Goal: Check status: Check status

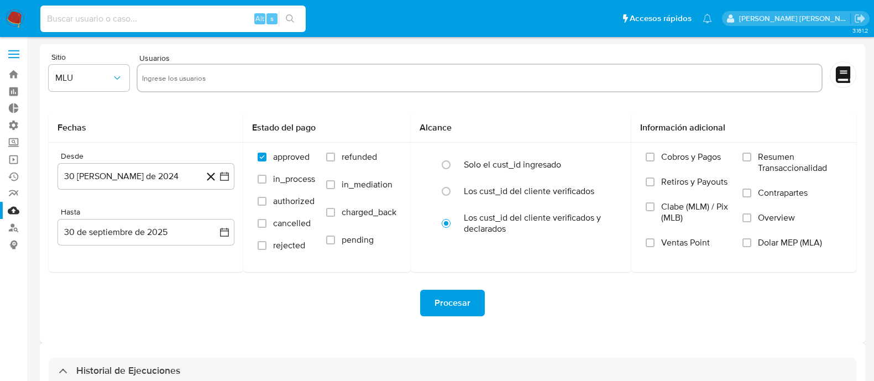
select select "10"
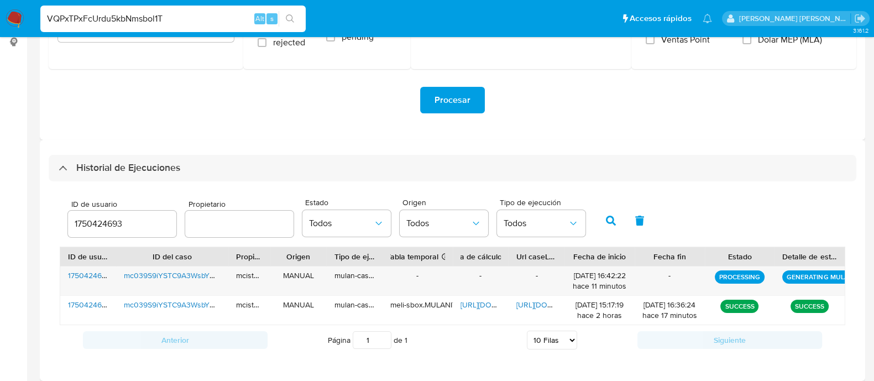
scroll to position [203, 0]
type input "VQPxTPxFcUrdu5kbNmsbol1T"
click at [291, 19] on icon "search-icon" at bounding box center [290, 18] width 9 height 9
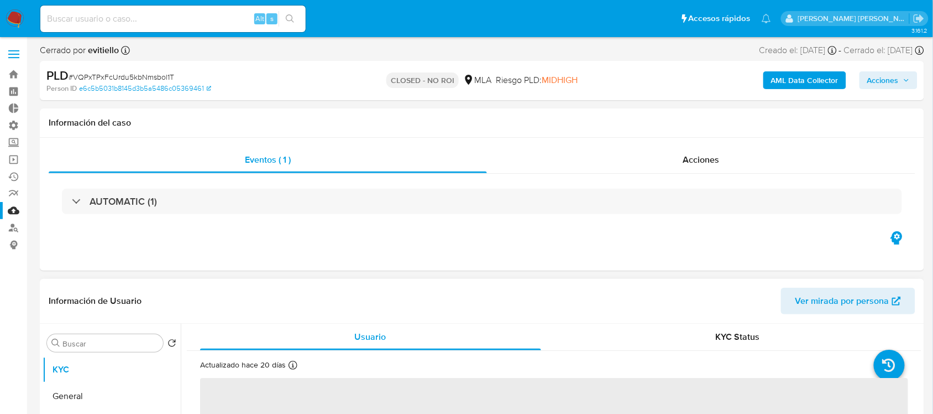
select select "10"
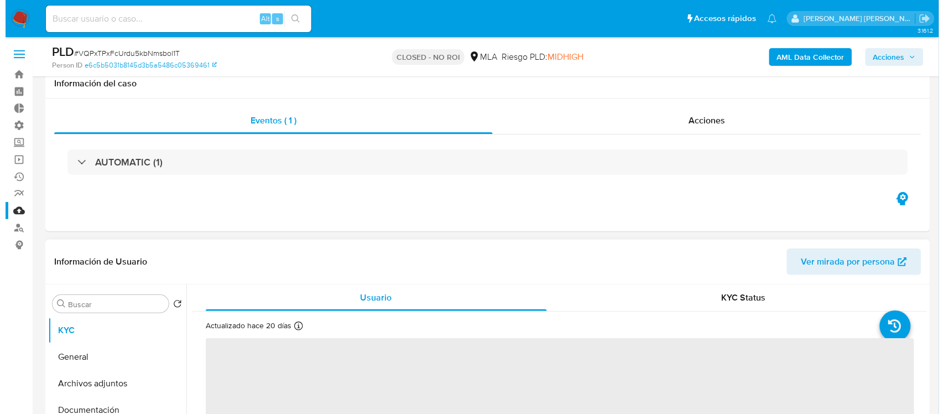
scroll to position [207, 0]
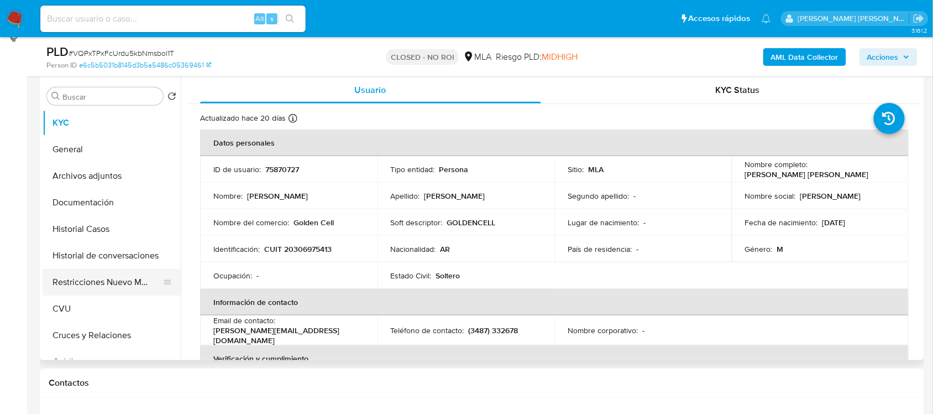
click at [136, 289] on button "Restricciones Nuevo Mundo" at bounding box center [107, 282] width 129 height 27
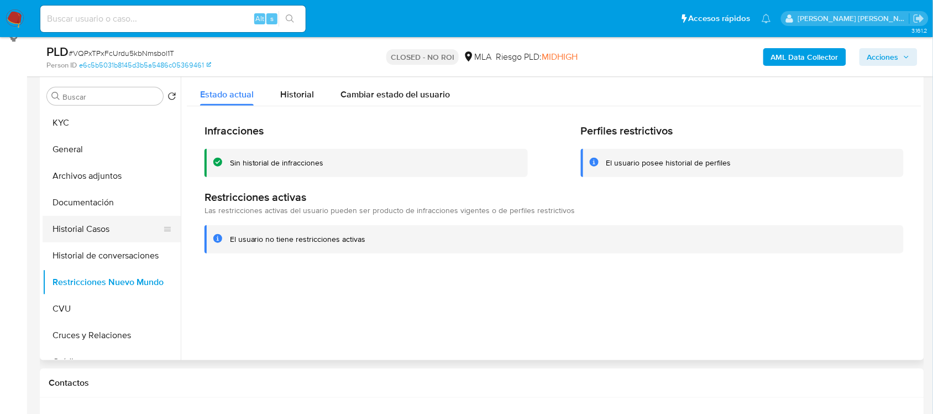
click at [130, 219] on button "Historial Casos" at bounding box center [107, 229] width 129 height 27
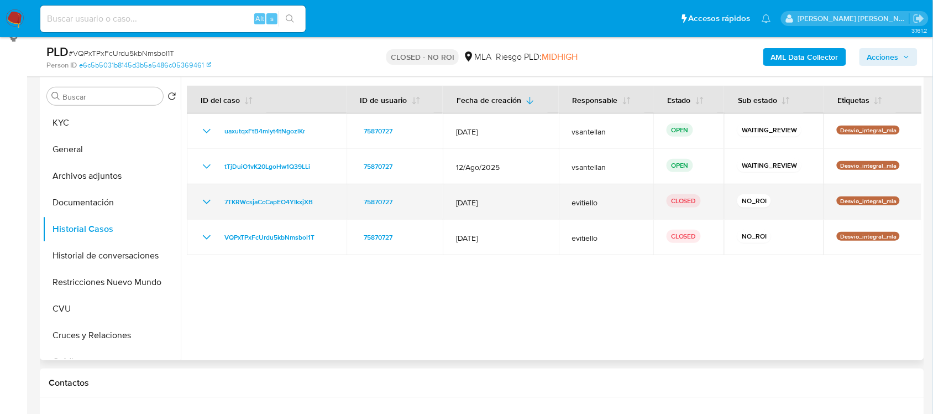
click at [215, 202] on div "7TKRWcsjaCcCapEO4YIkxjXB" at bounding box center [266, 201] width 133 height 13
click at [210, 201] on icon "Mostrar/Ocultar" at bounding box center [206, 201] width 13 height 13
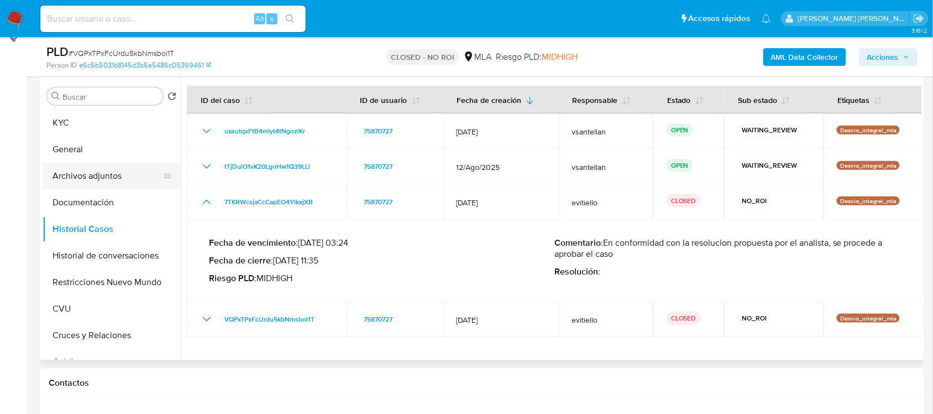
click at [122, 179] on button "Archivos adjuntos" at bounding box center [107, 176] width 129 height 27
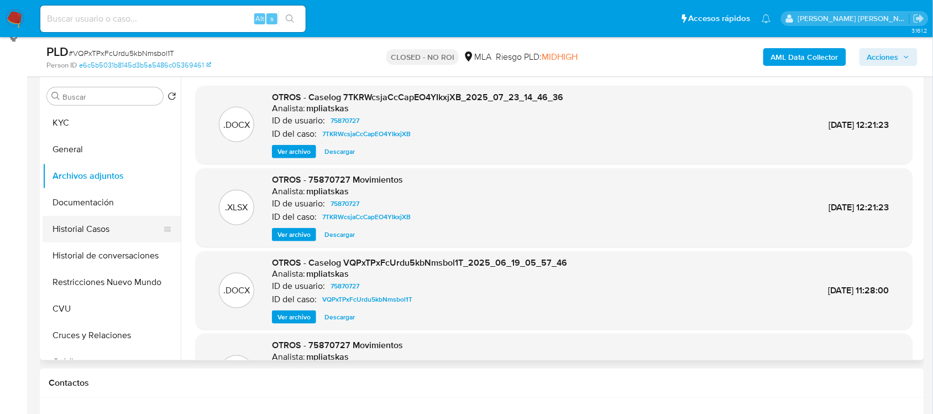
click at [137, 220] on button "Historial Casos" at bounding box center [107, 229] width 129 height 27
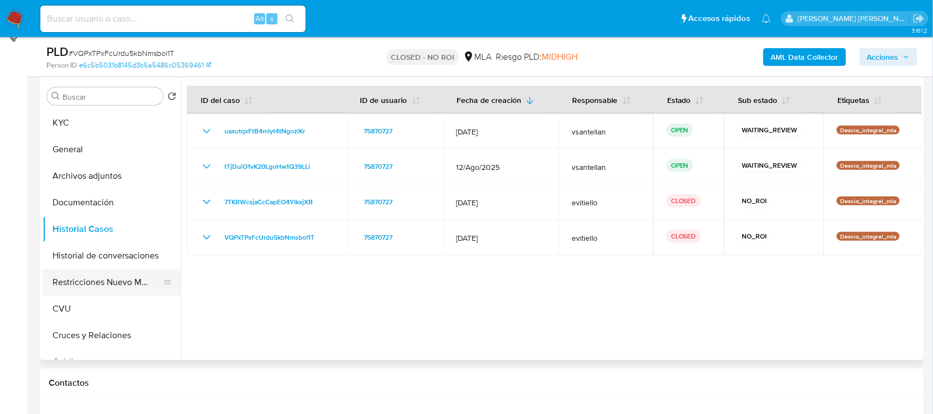
click at [119, 289] on button "Restricciones Nuevo Mundo" at bounding box center [107, 282] width 129 height 27
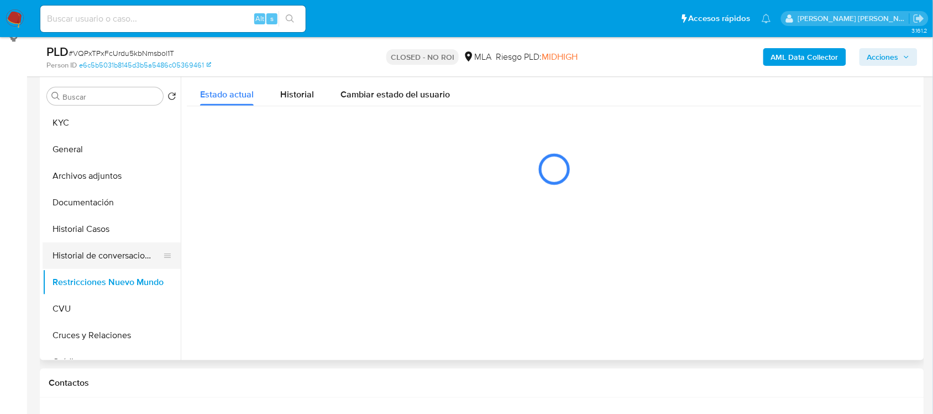
click at [122, 253] on button "Historial de conversaciones" at bounding box center [107, 255] width 129 height 27
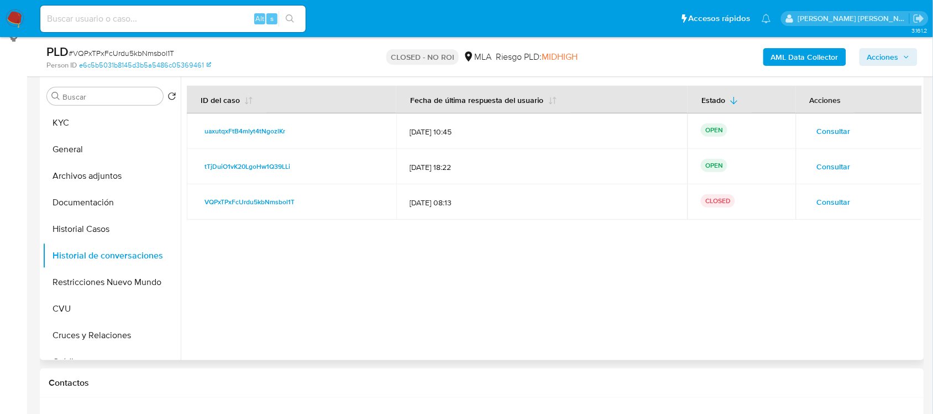
click at [817, 133] on span "Consultar" at bounding box center [834, 130] width 34 height 15
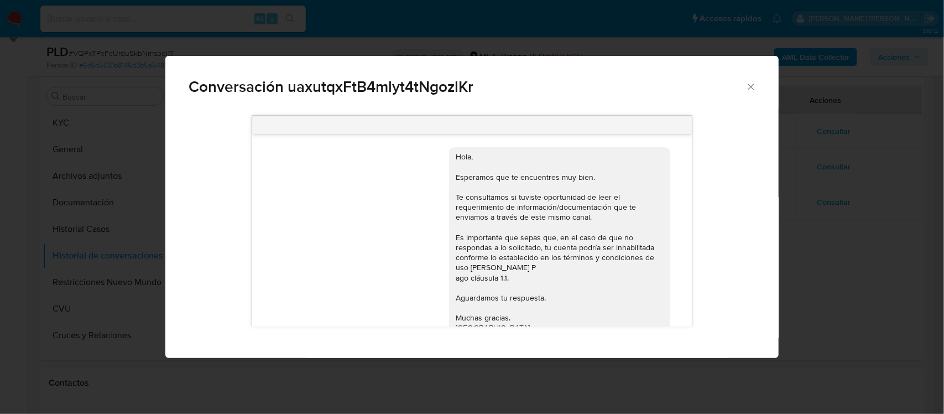
scroll to position [95, 0]
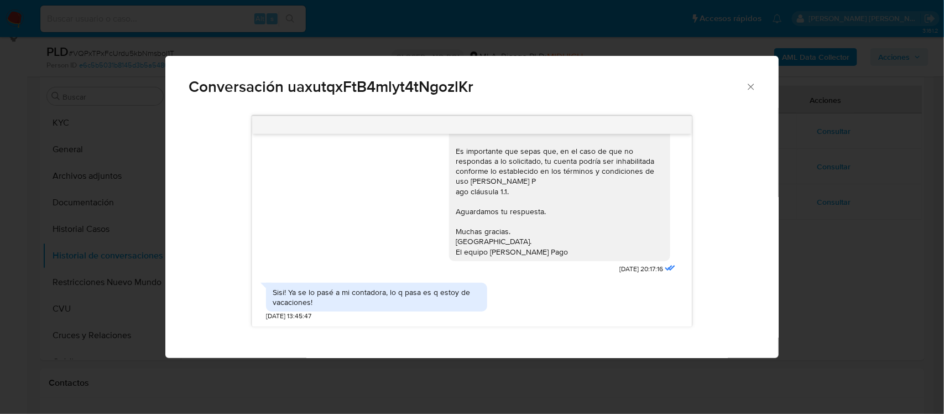
click at [874, 255] on div "Conversación uaxutqxFtB4mlyt4tNgozlKr Hola, Esperamos que te encuentres muy bie…" at bounding box center [472, 207] width 944 height 414
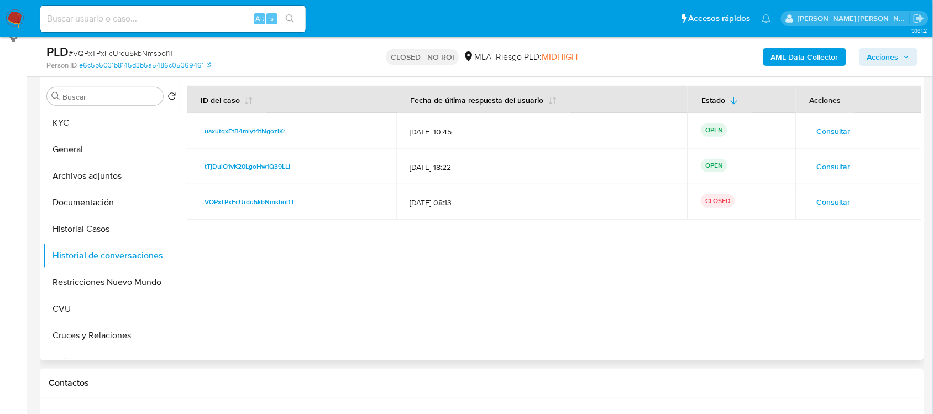
click at [836, 175] on td "Consultar" at bounding box center [859, 166] width 127 height 35
click at [836, 171] on span "Consultar" at bounding box center [834, 166] width 34 height 15
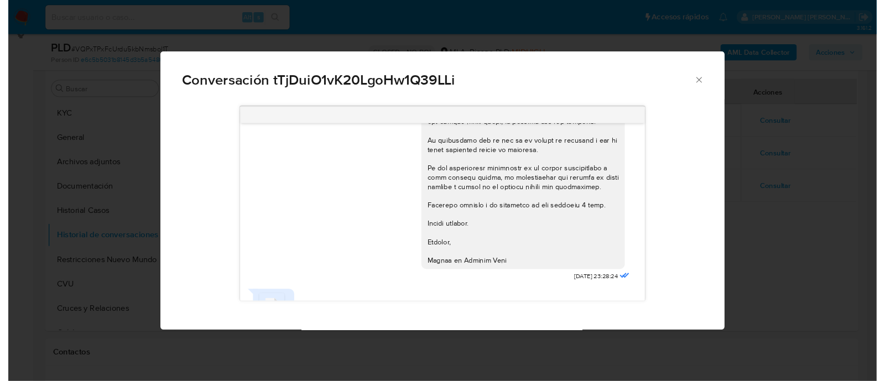
scroll to position [855, 0]
